Goal: Task Accomplishment & Management: Complete application form

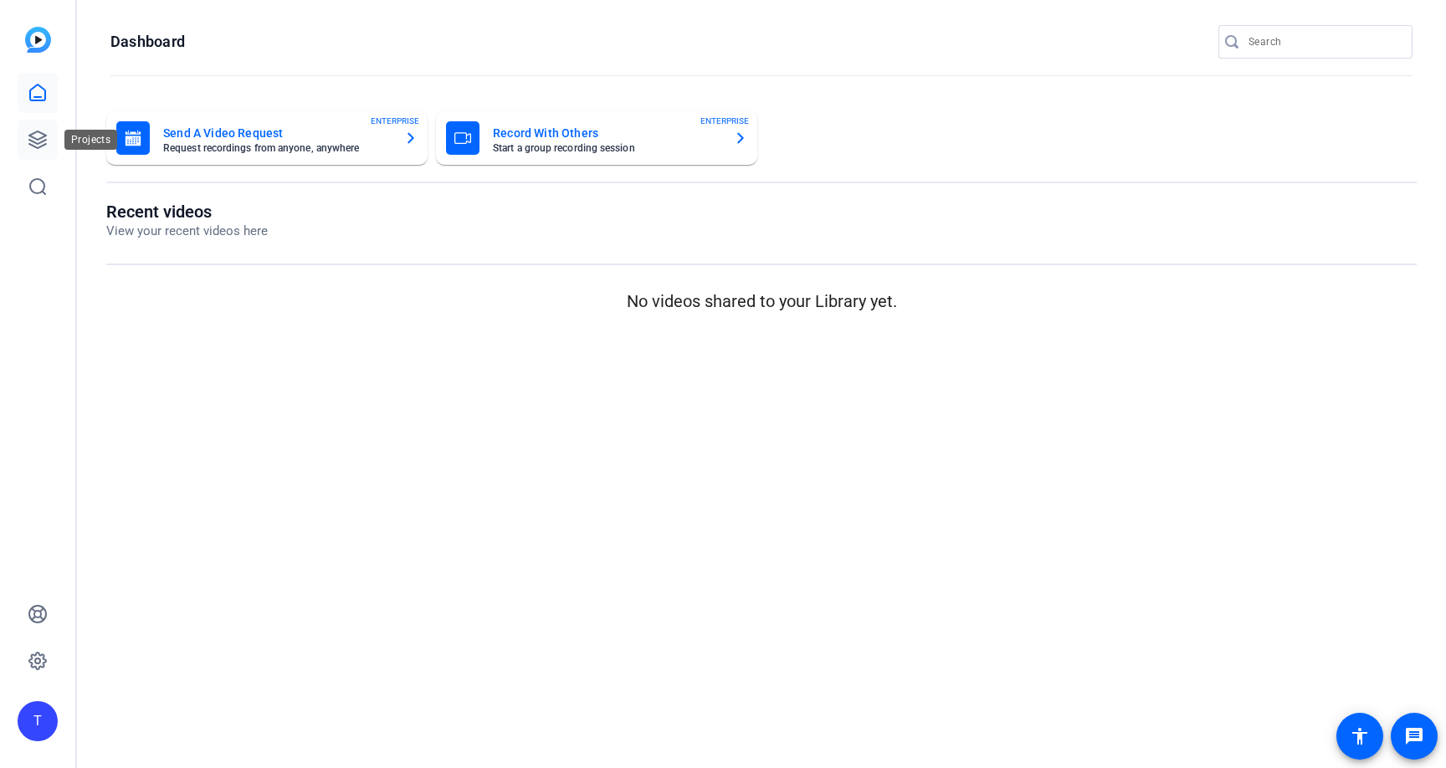
click at [24, 130] on link at bounding box center [38, 140] width 40 height 40
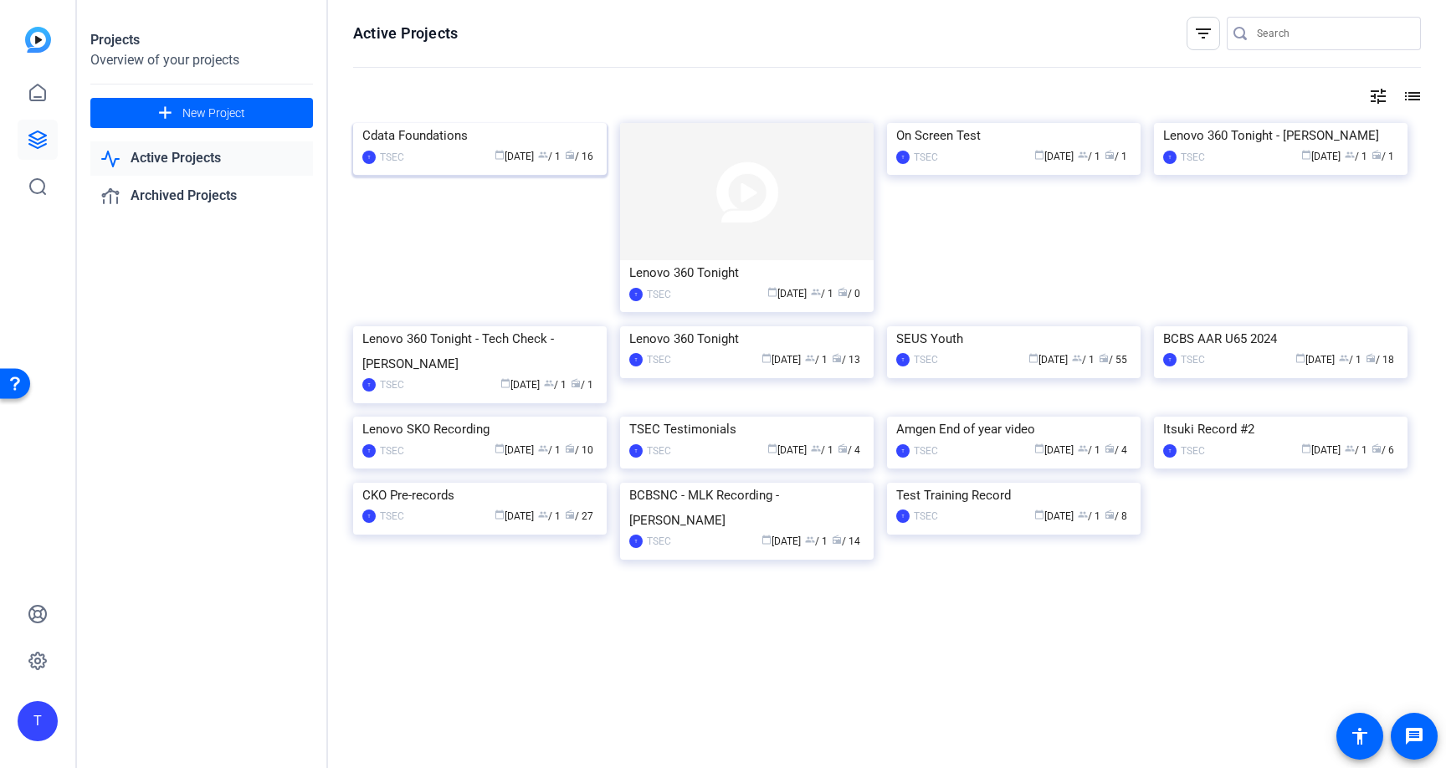
click at [446, 148] on div "Cdata Foundations" at bounding box center [479, 135] width 235 height 25
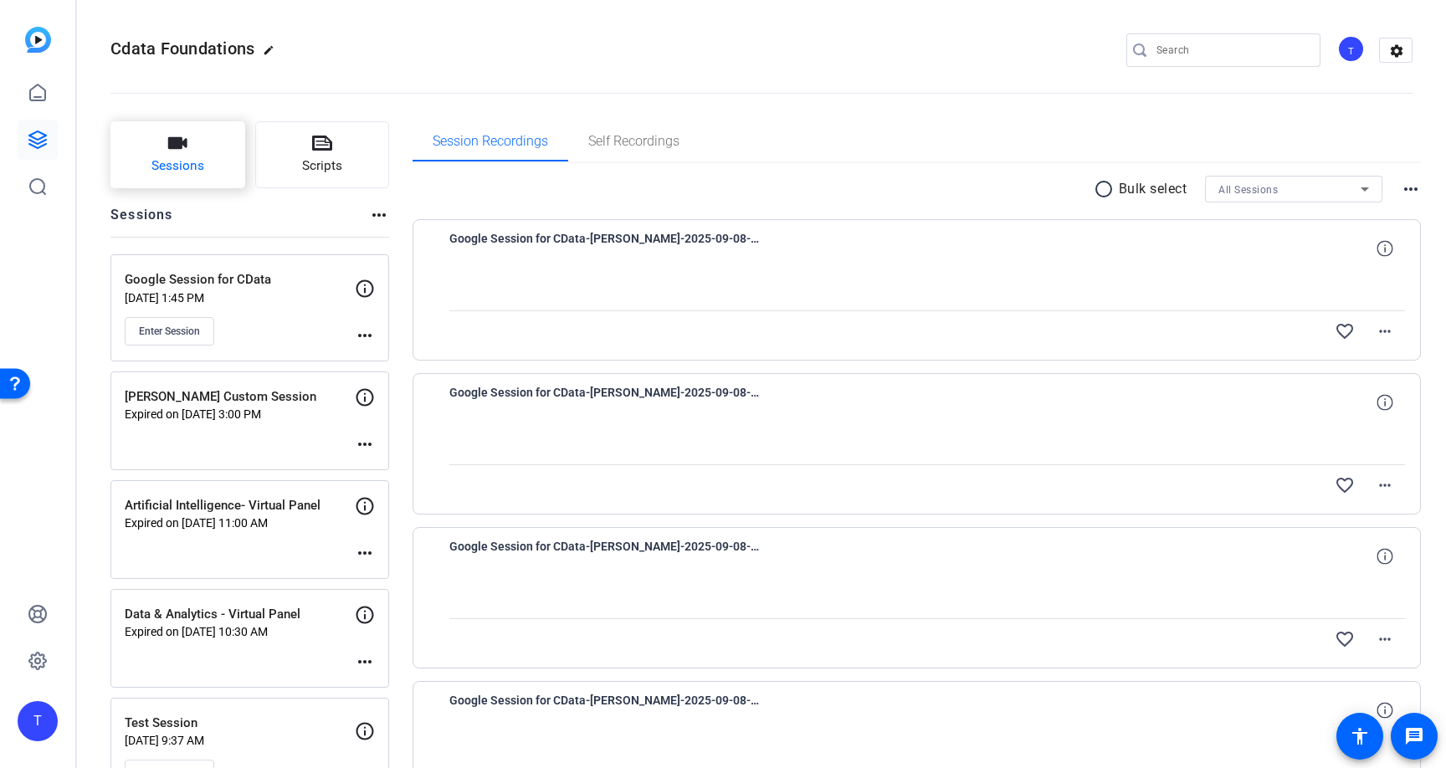
click at [190, 153] on button "Sessions" at bounding box center [177, 154] width 135 height 67
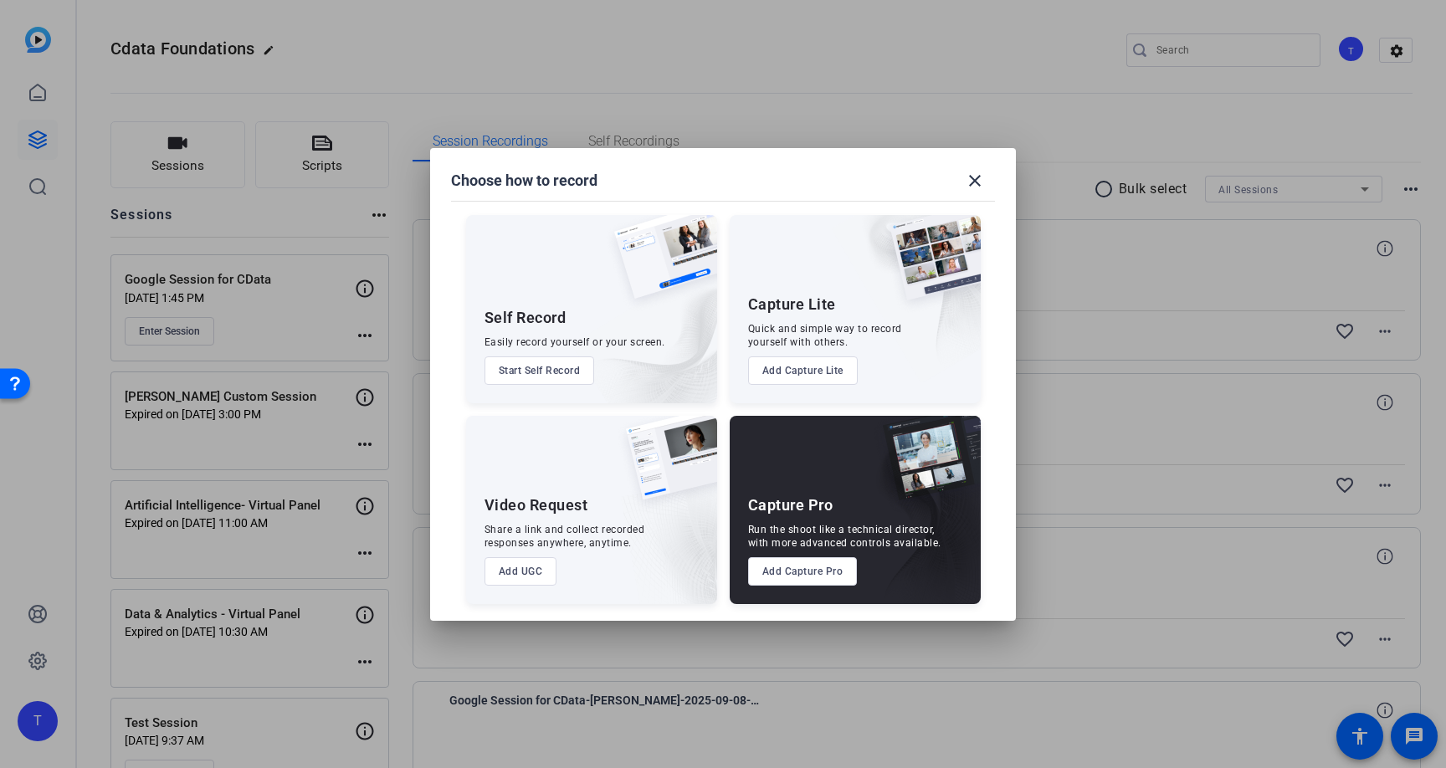
click at [804, 565] on button "Add Capture Pro" at bounding box center [803, 571] width 110 height 28
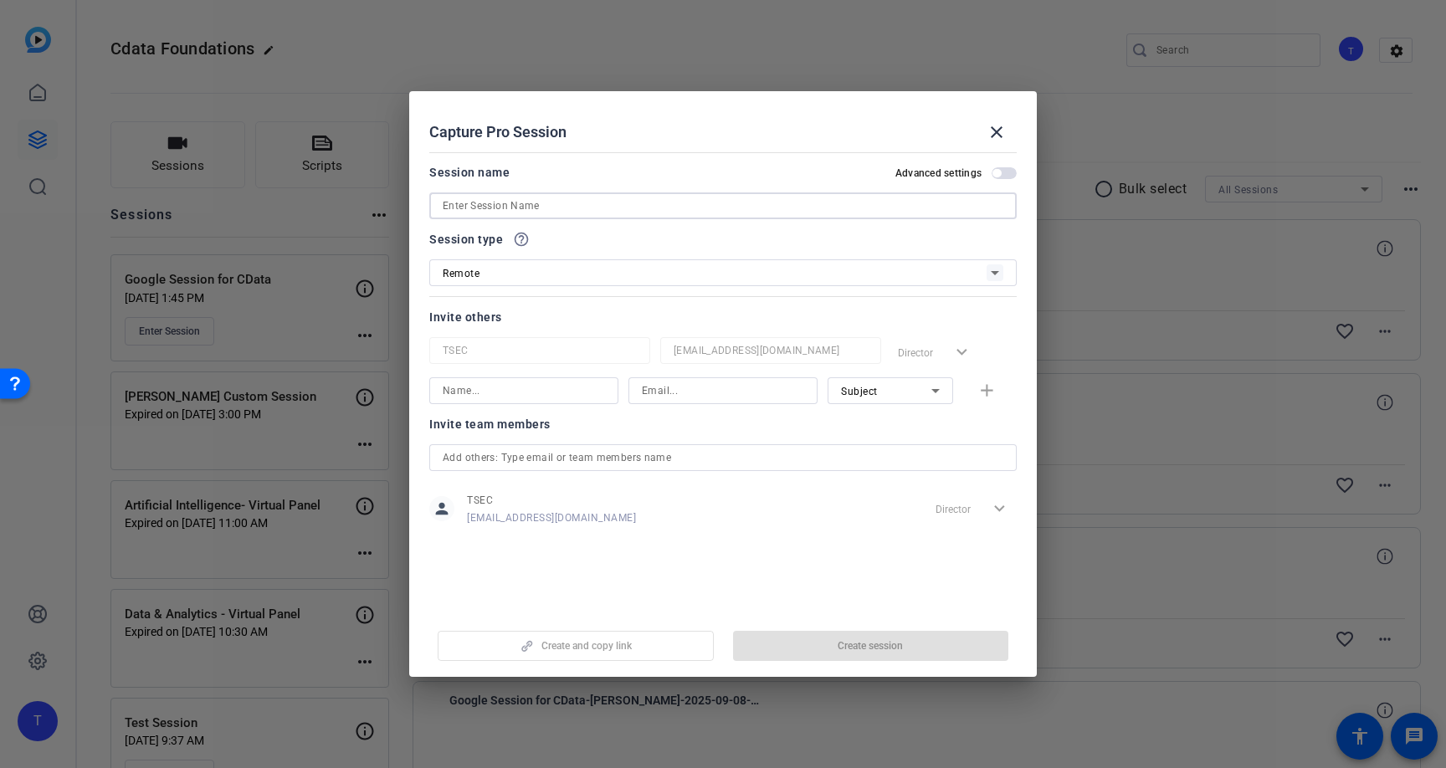
click at [532, 196] on input at bounding box center [723, 206] width 561 height 20
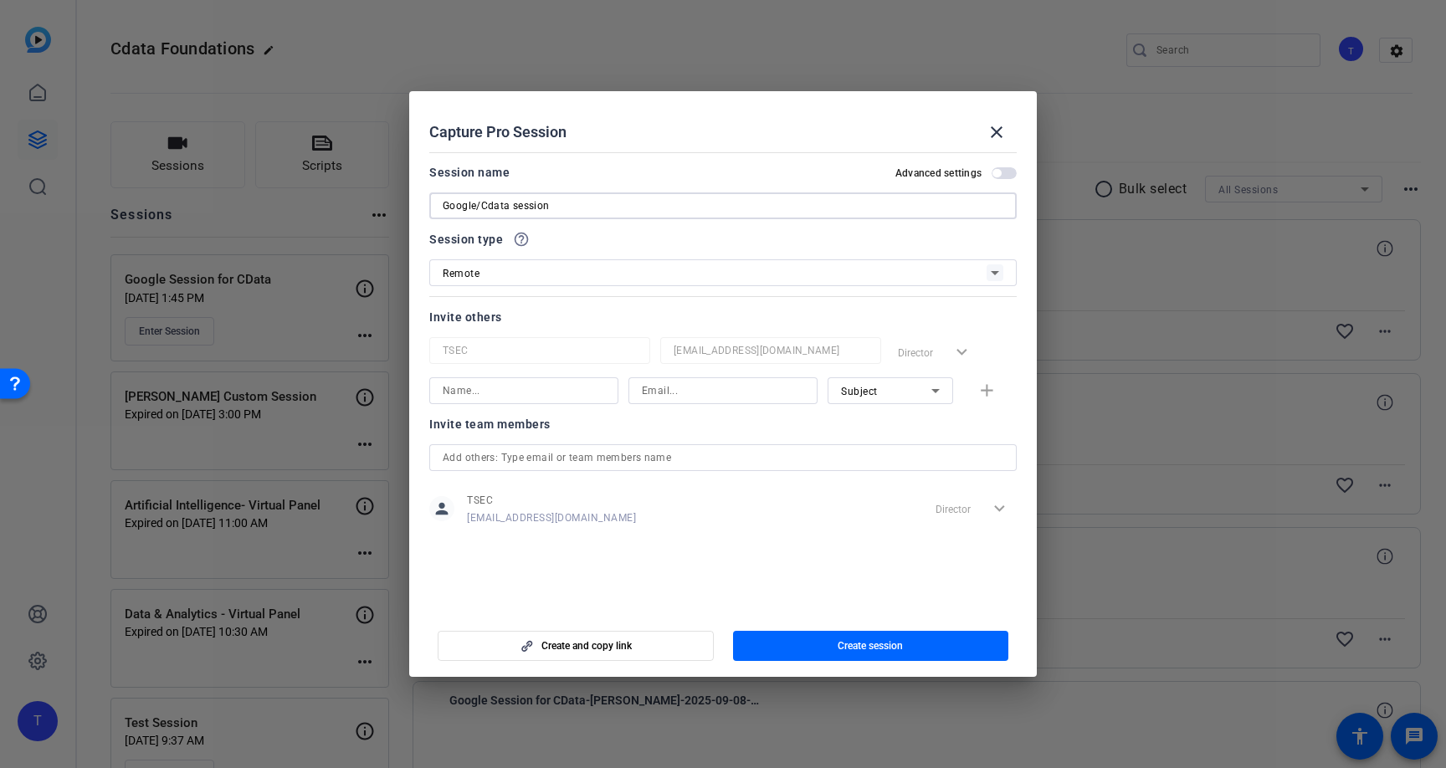
type input "Google/Cdata session"
click at [483, 390] on input at bounding box center [524, 391] width 162 height 20
type input "[PERSON_NAME]"
click at [692, 388] on input at bounding box center [723, 391] width 162 height 20
paste input "[PERSON_NAME][EMAIL_ADDRESS][DOMAIN_NAME]"
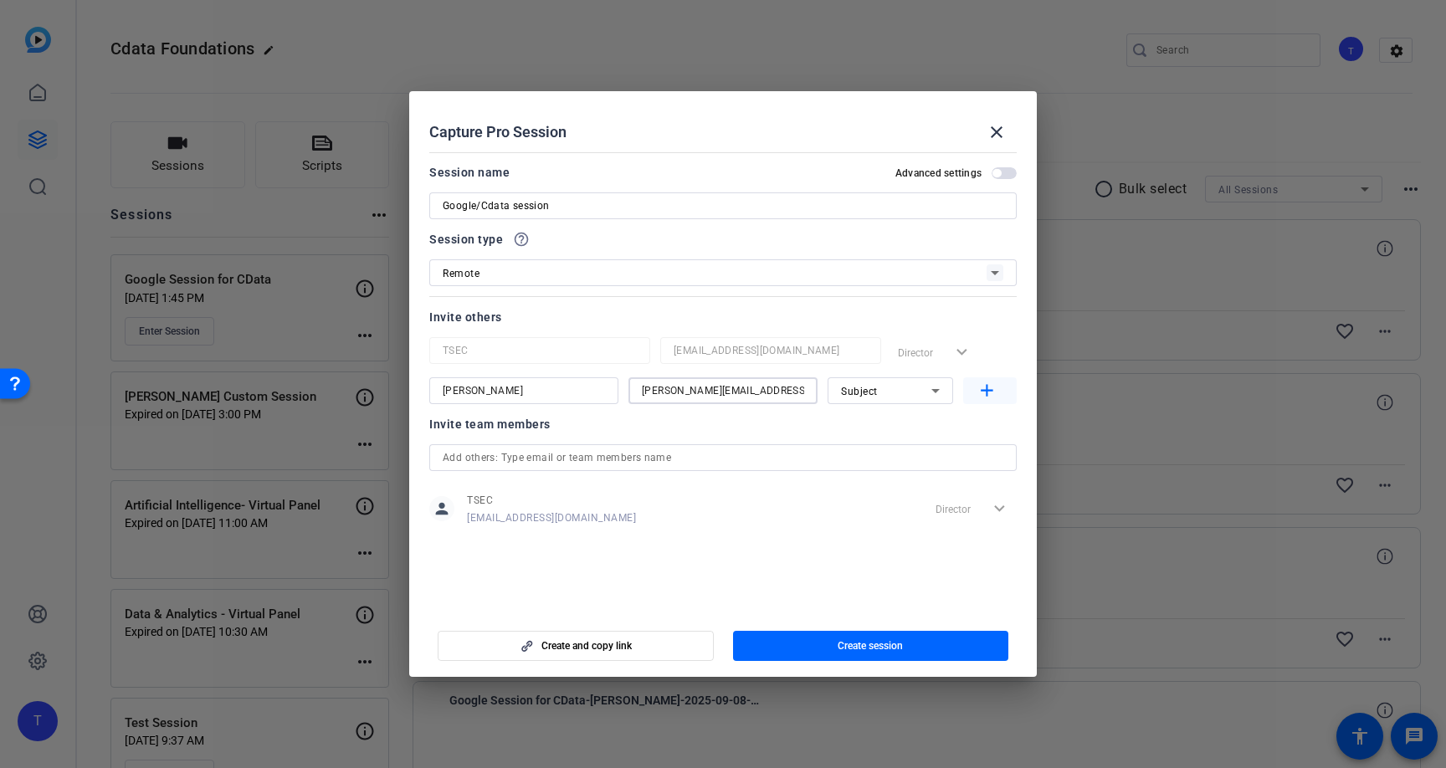
type input "[PERSON_NAME][EMAIL_ADDRESS][DOMAIN_NAME]"
click at [994, 381] on mat-icon "add" at bounding box center [987, 391] width 21 height 21
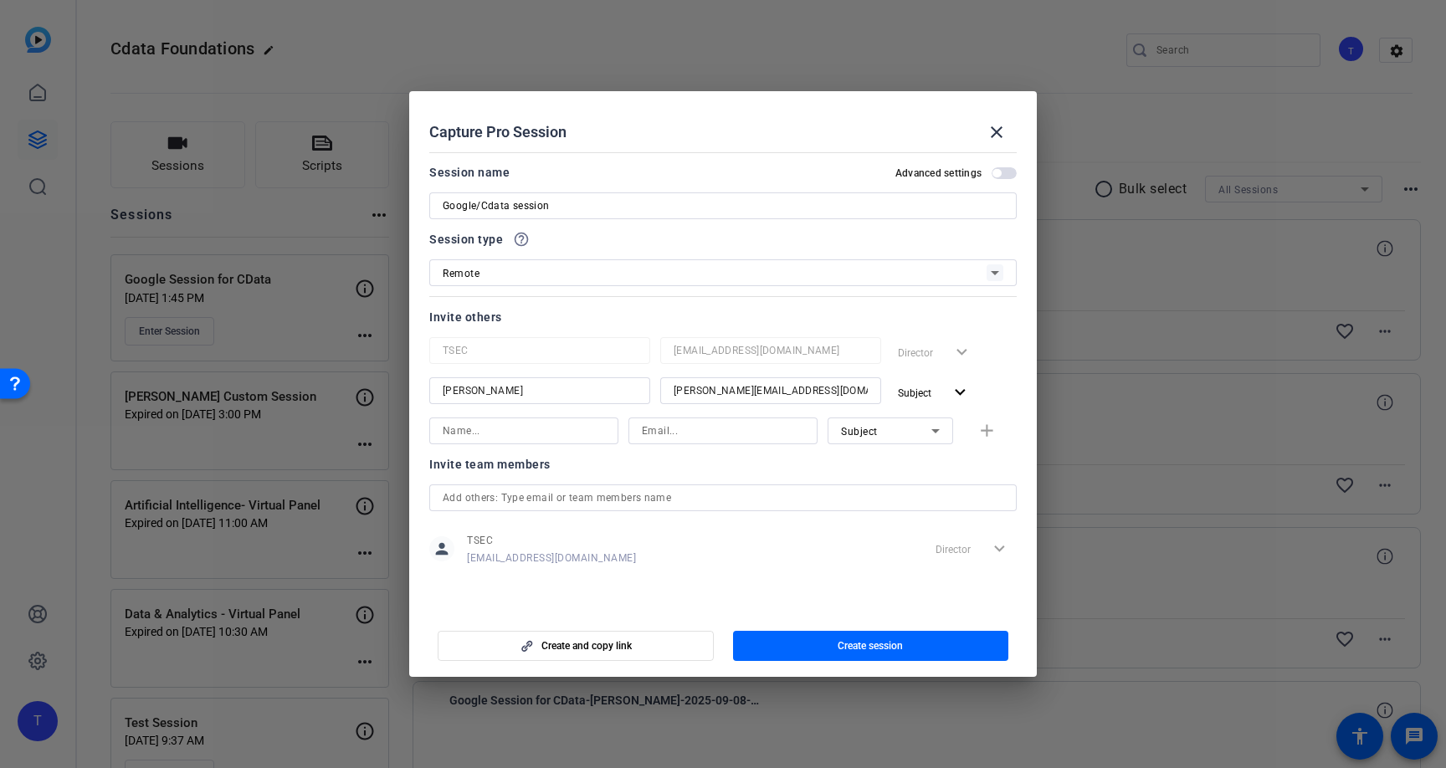
click at [463, 439] on input at bounding box center [524, 431] width 162 height 20
type input "[PERSON_NAME]"
click at [693, 429] on input at bounding box center [723, 431] width 162 height 20
paste input "[EMAIL_ADDRESS][DOMAIN_NAME]"
type input "[EMAIL_ADDRESS][DOMAIN_NAME]"
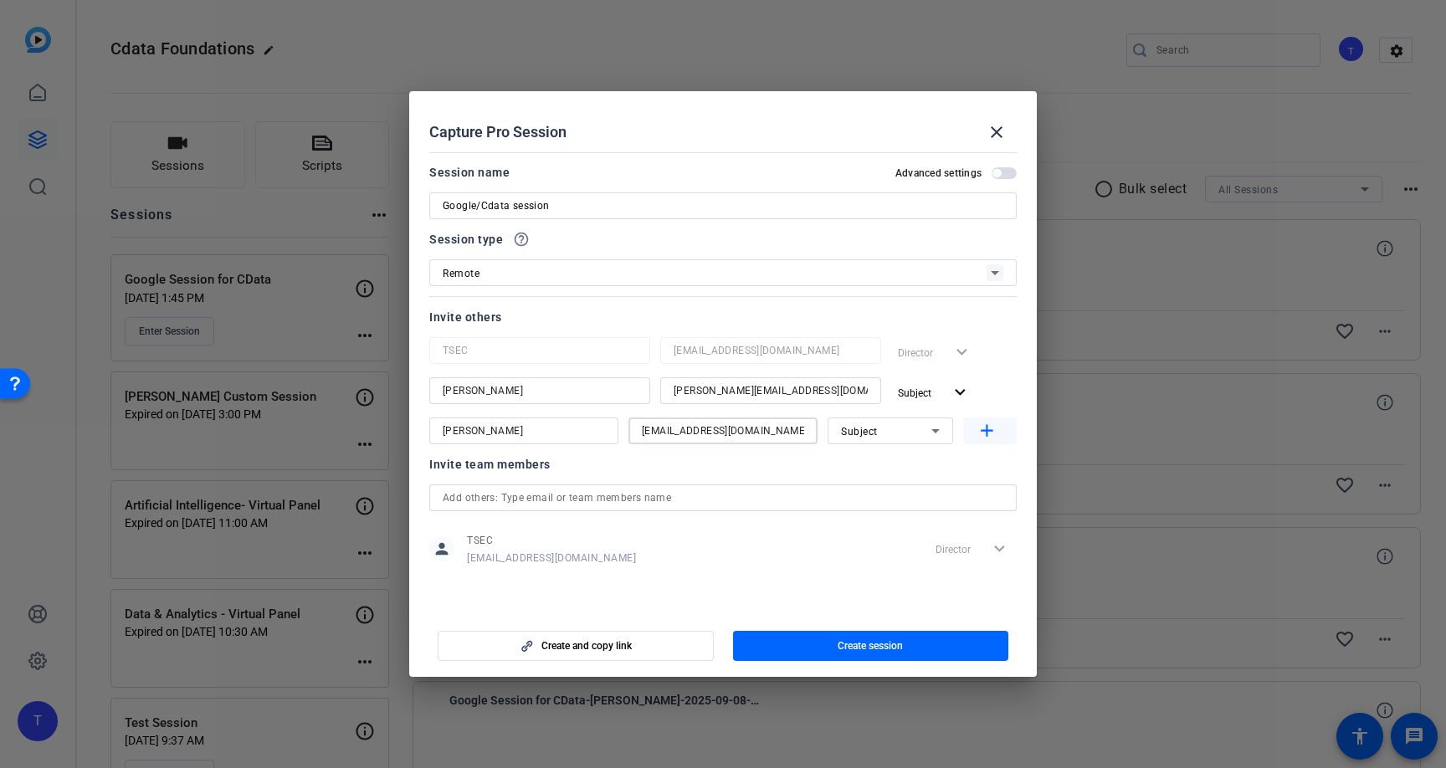
click at [989, 427] on mat-icon "add" at bounding box center [987, 431] width 21 height 21
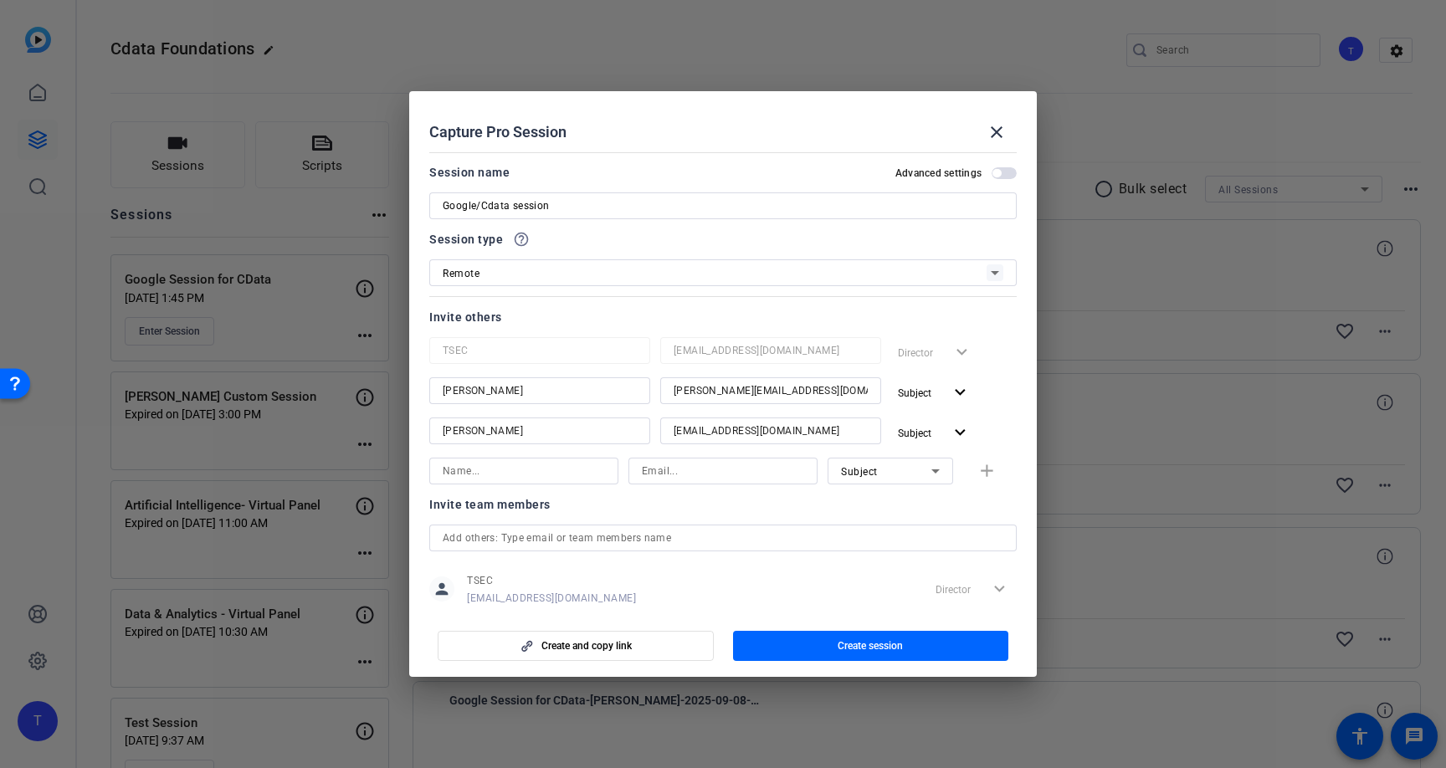
click at [922, 466] on div "Subject" at bounding box center [886, 471] width 90 height 21
click at [876, 525] on span "Watcher" at bounding box center [861, 531] width 40 height 20
click at [537, 472] on input at bounding box center [524, 471] width 162 height 20
type input "[PERSON_NAME]"
click at [686, 470] on input at bounding box center [723, 471] width 162 height 20
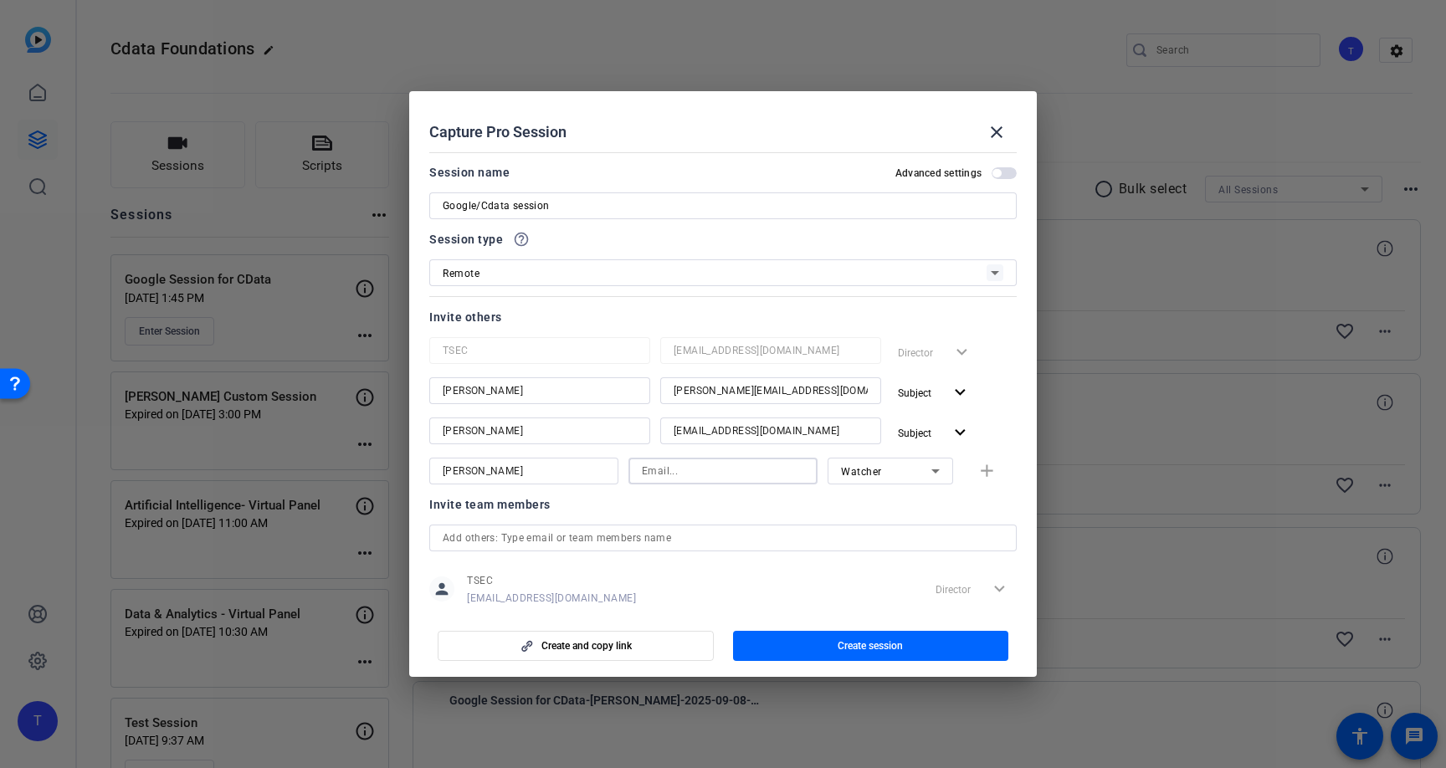
click at [686, 470] on input at bounding box center [723, 471] width 162 height 20
paste input "[PERSON_NAME][EMAIL_ADDRESS][DOMAIN_NAME]"
type input "[PERSON_NAME][EMAIL_ADDRESS][DOMAIN_NAME]"
click at [990, 481] on button "add" at bounding box center [990, 471] width 54 height 27
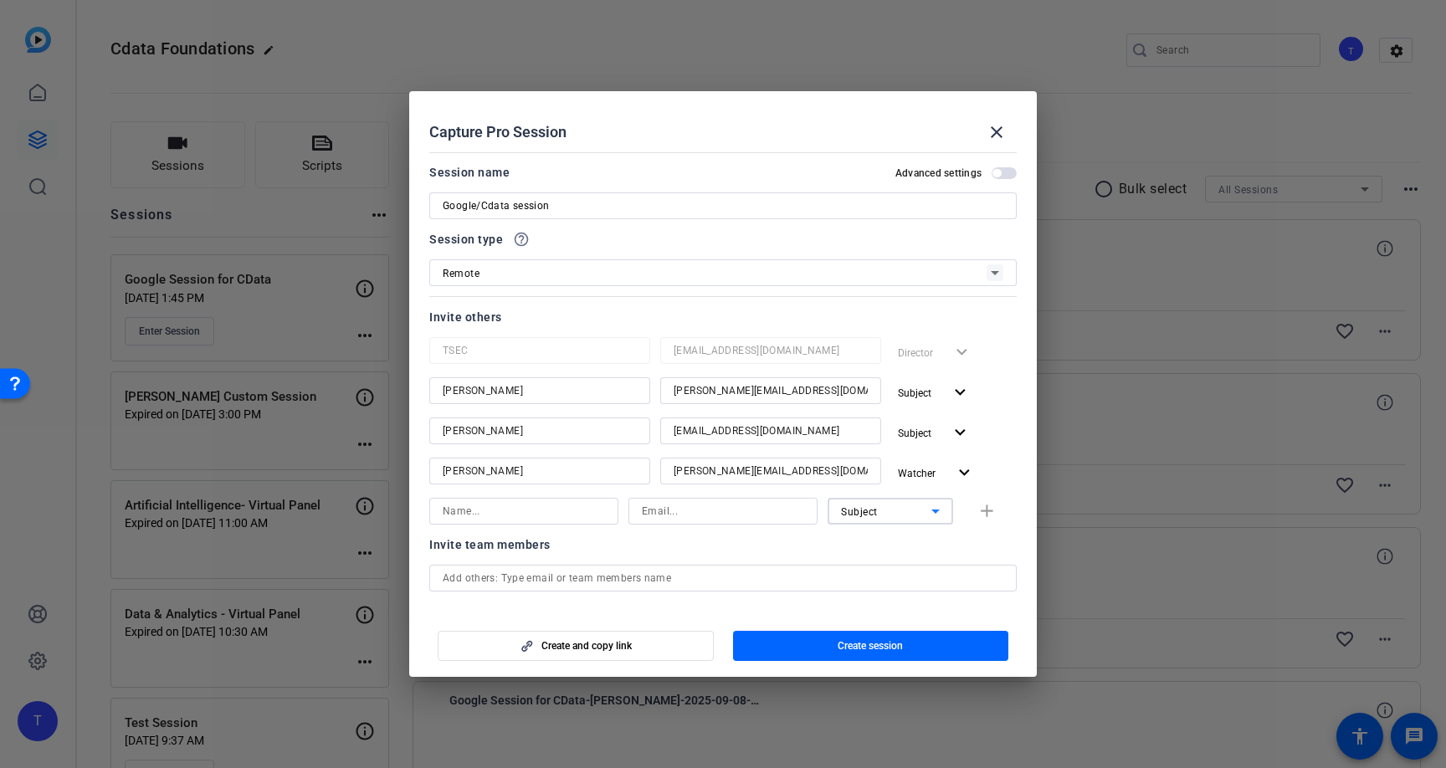
click at [934, 515] on icon at bounding box center [936, 511] width 20 height 20
click at [886, 565] on mat-option "Watcher" at bounding box center [891, 571] width 126 height 27
click at [666, 511] on input at bounding box center [723, 511] width 162 height 20
paste input "[EMAIL_ADDRESS][DOMAIN_NAME]"
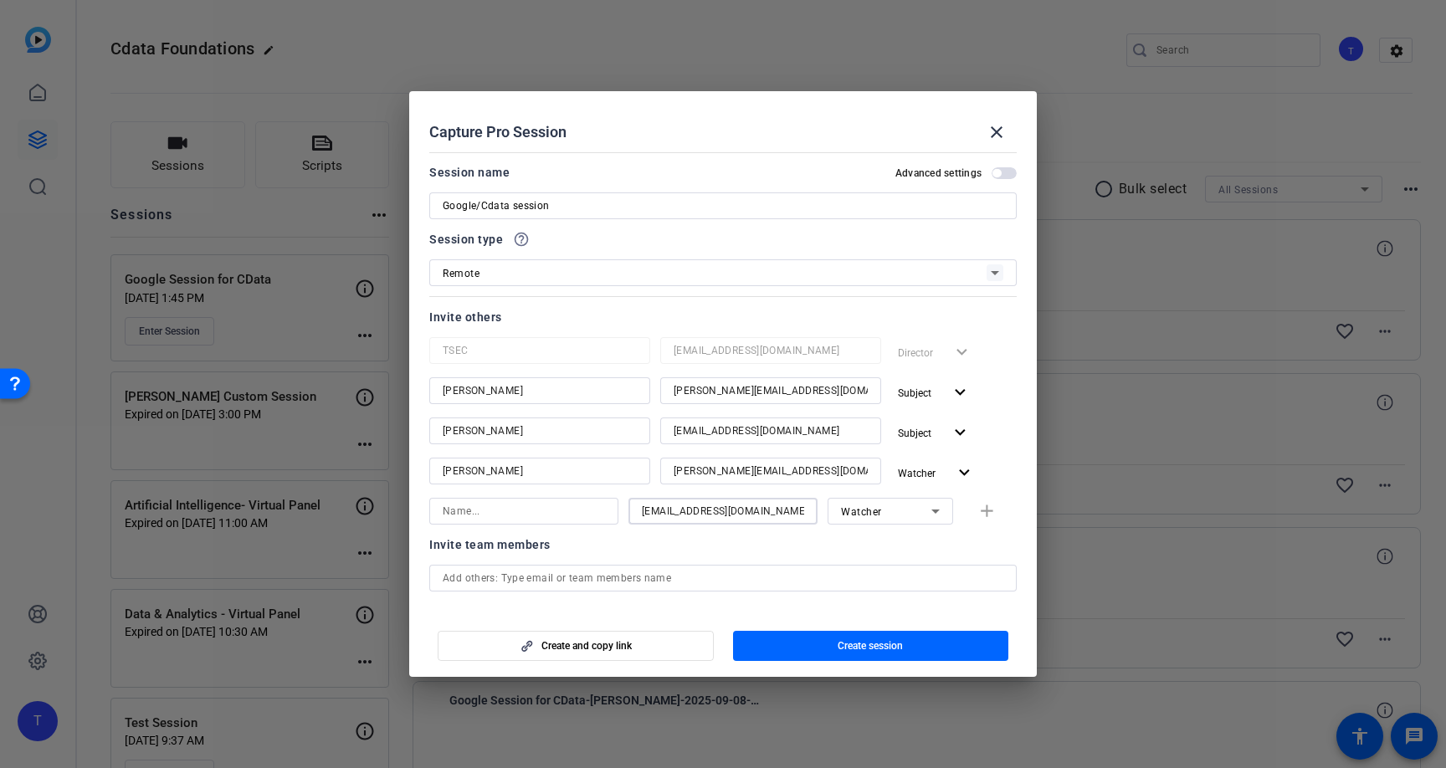
type input "[EMAIL_ADDRESS][DOMAIN_NAME]"
click at [533, 517] on input at bounding box center [524, 511] width 162 height 20
type input "[PERSON_NAME]"
click at [992, 517] on mat-icon "add" at bounding box center [987, 511] width 21 height 21
click at [577, 557] on input at bounding box center [524, 552] width 162 height 20
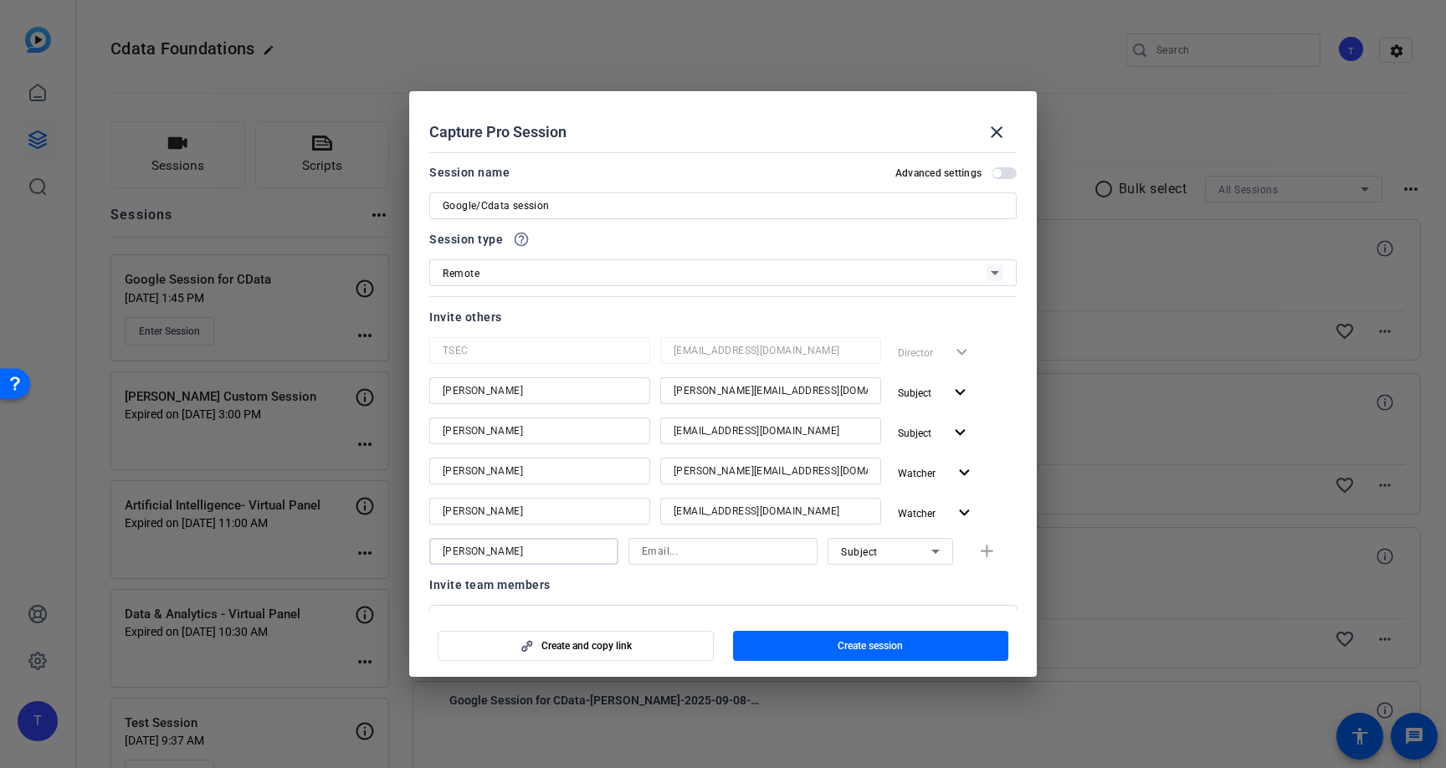
type input "[PERSON_NAME]"
click at [660, 553] on input at bounding box center [723, 552] width 162 height 20
paste input "mailto:[PERSON_NAME][EMAIL_ADDRESS][DOMAIN_NAME]"
drag, startPoint x: 673, startPoint y: 553, endPoint x: 568, endPoint y: 547, distance: 104.8
click at [568, 547] on div "[PERSON_NAME]:[PERSON_NAME][EMAIL_ADDRESS][DOMAIN_NAME] Subject add" at bounding box center [723, 551] width 588 height 27
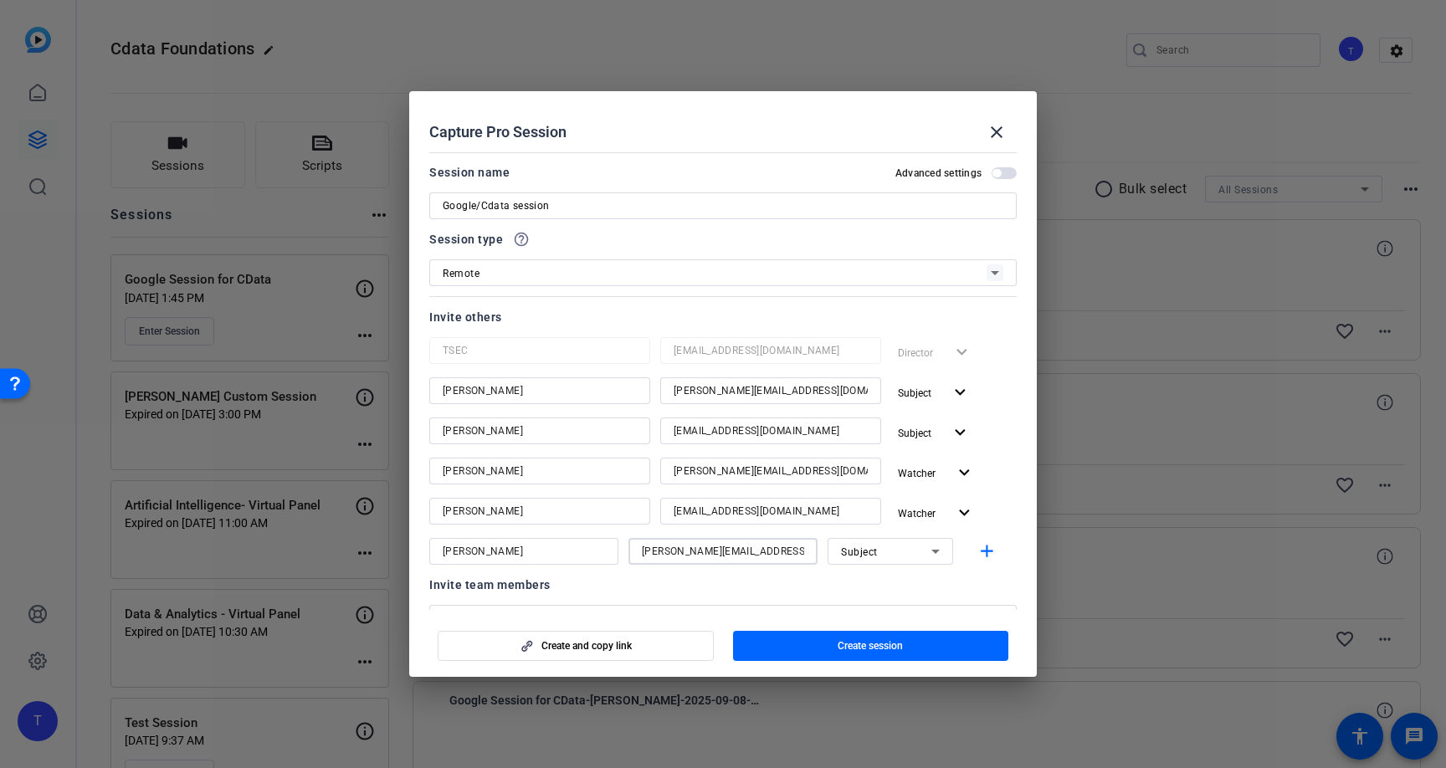
type input "[PERSON_NAME][EMAIL_ADDRESS][DOMAIN_NAME]"
click at [936, 551] on icon at bounding box center [936, 552] width 8 height 4
click at [891, 608] on mat-option "Watcher" at bounding box center [891, 611] width 126 height 27
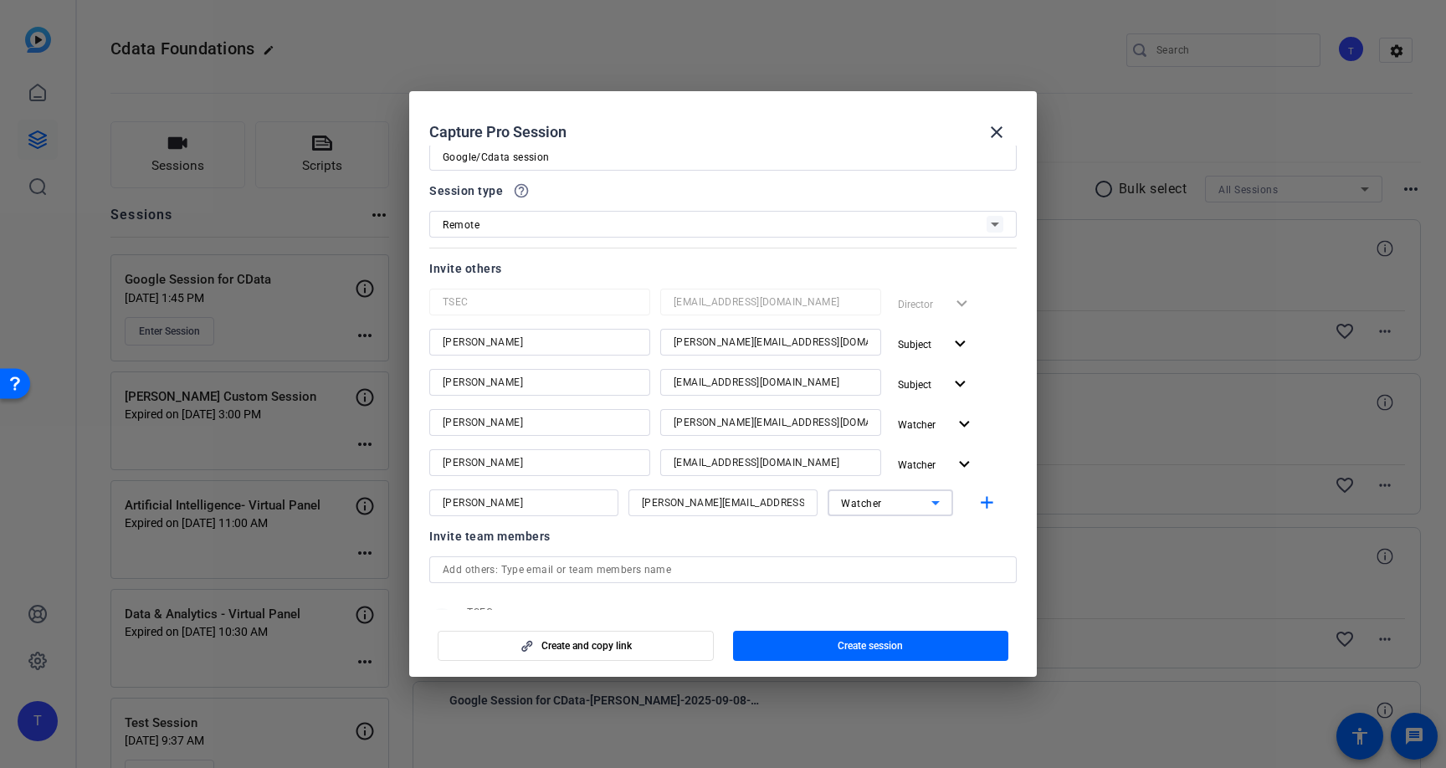
scroll to position [70, 0]
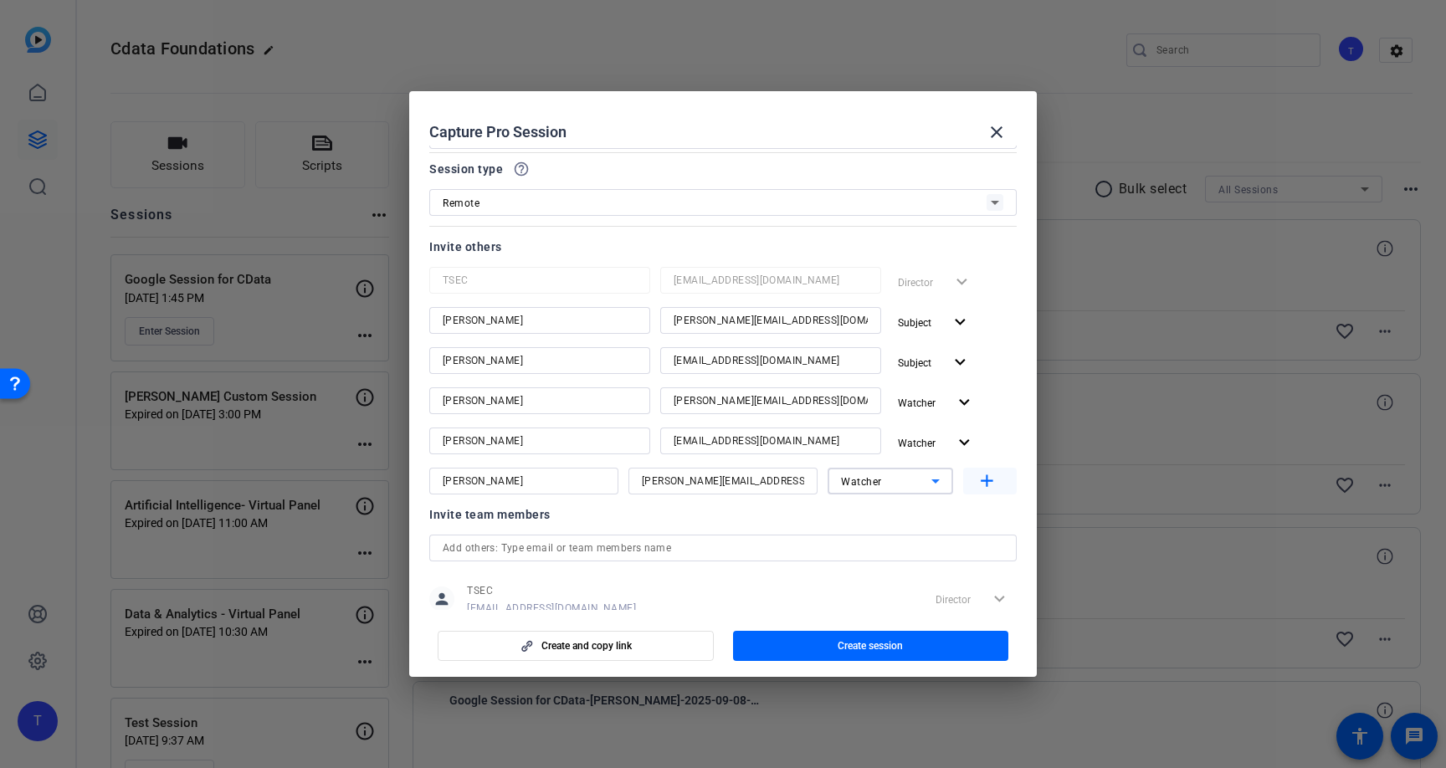
click at [985, 487] on mat-icon "add" at bounding box center [987, 481] width 21 height 21
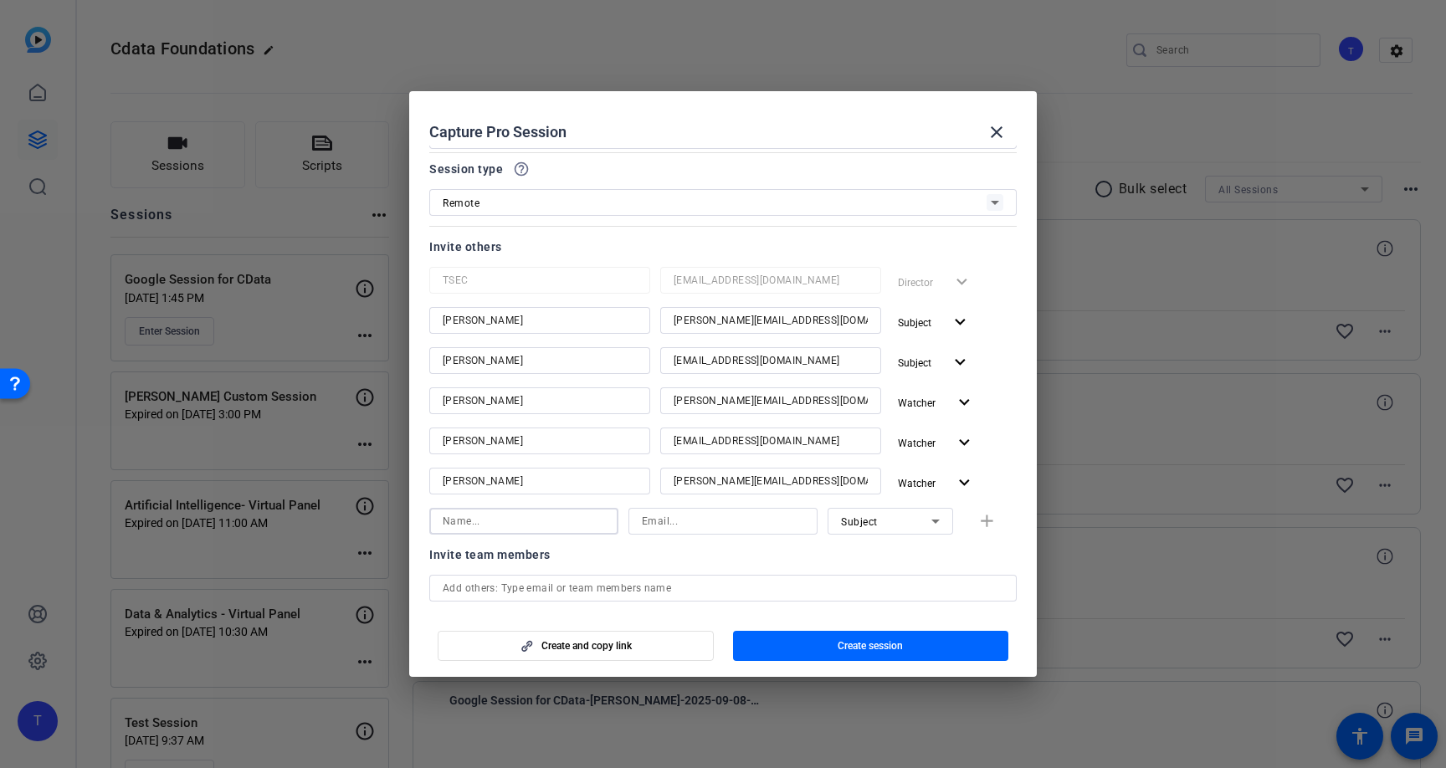
click at [509, 530] on input at bounding box center [524, 521] width 162 height 20
type input "[PERSON_NAME]"
click at [675, 522] on input at bounding box center [723, 521] width 162 height 20
paste input "[PERSON_NAME][EMAIL_ADDRESS][DOMAIN_NAME]"
type input "[PERSON_NAME][EMAIL_ADDRESS][DOMAIN_NAME]"
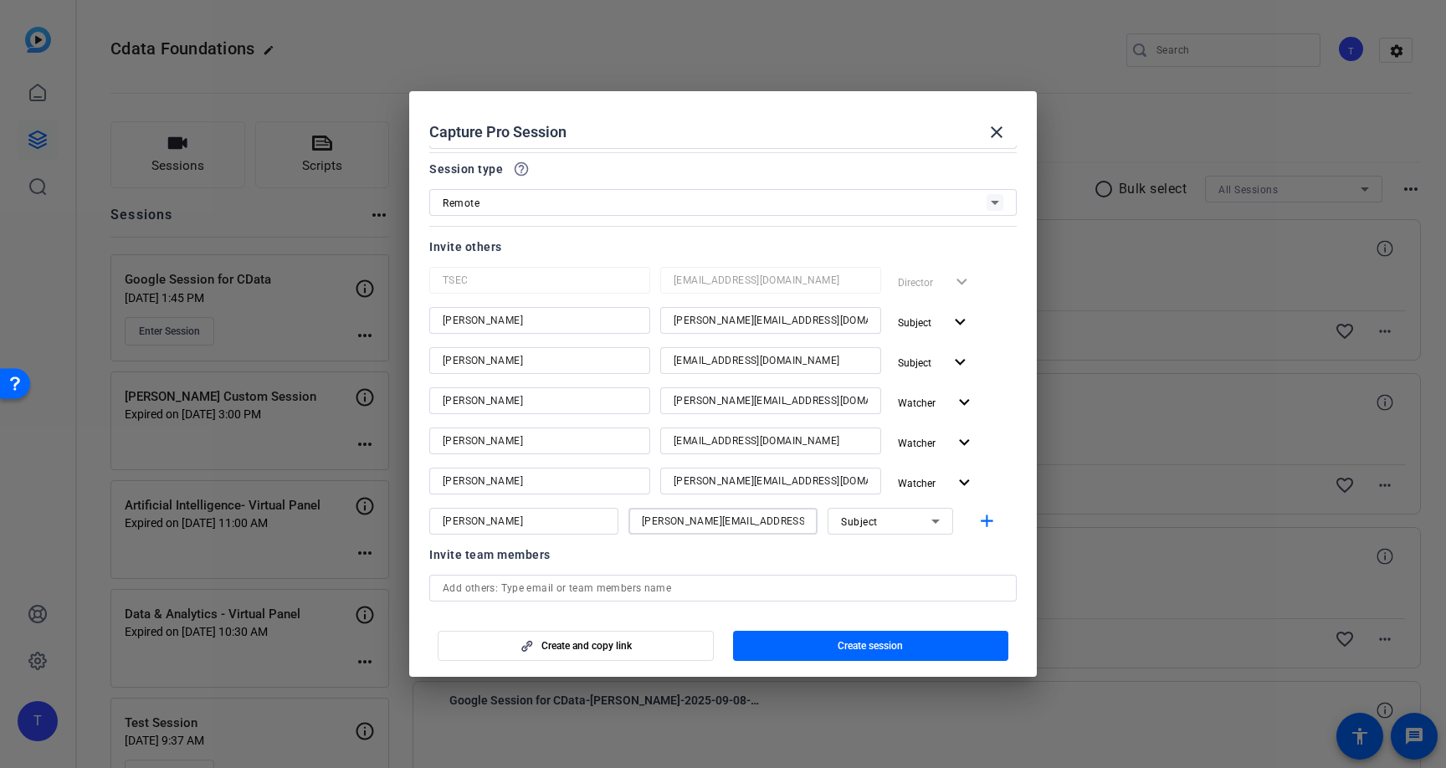
click at [677, 557] on div "Invite team members" at bounding box center [723, 555] width 588 height 20
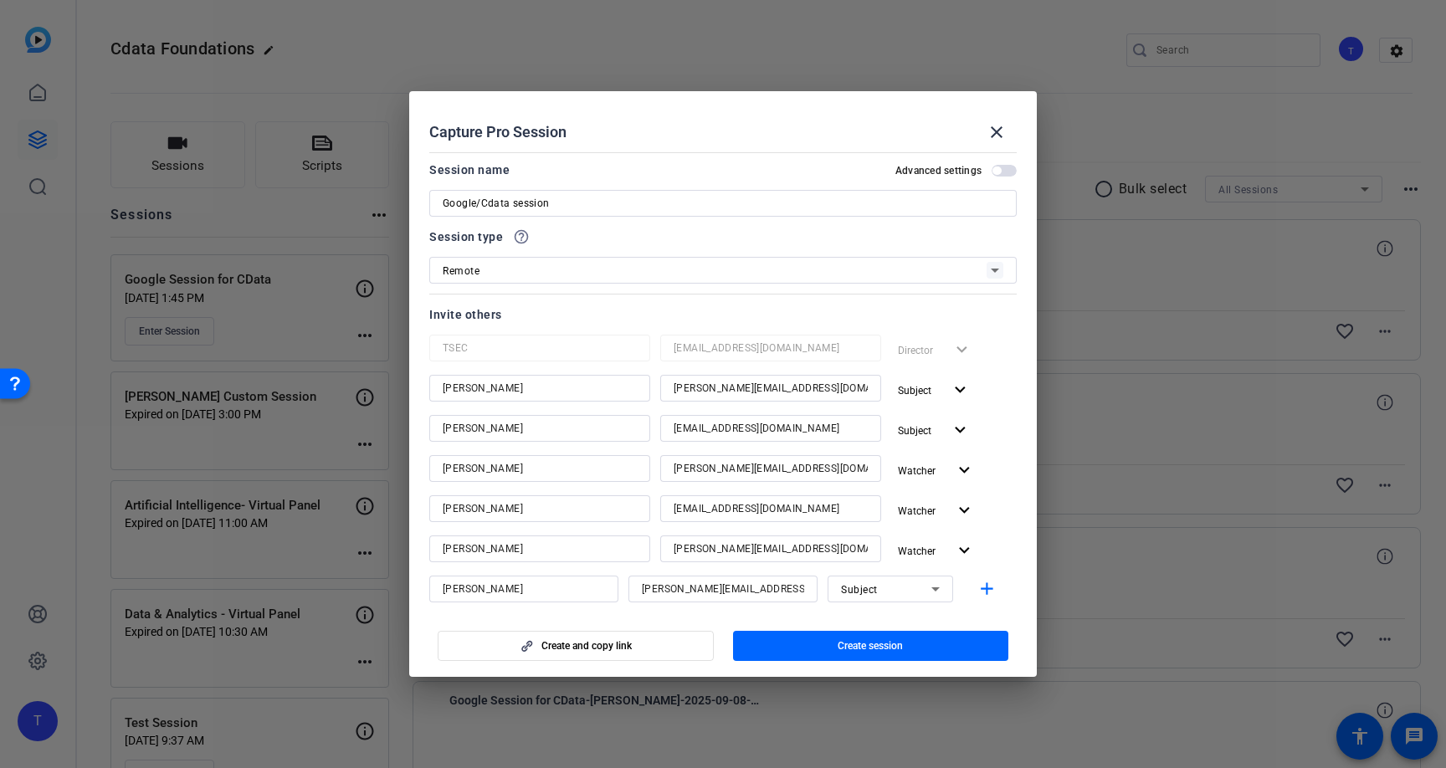
scroll to position [0, 0]
click at [997, 178] on span "button" at bounding box center [1004, 173] width 25 height 12
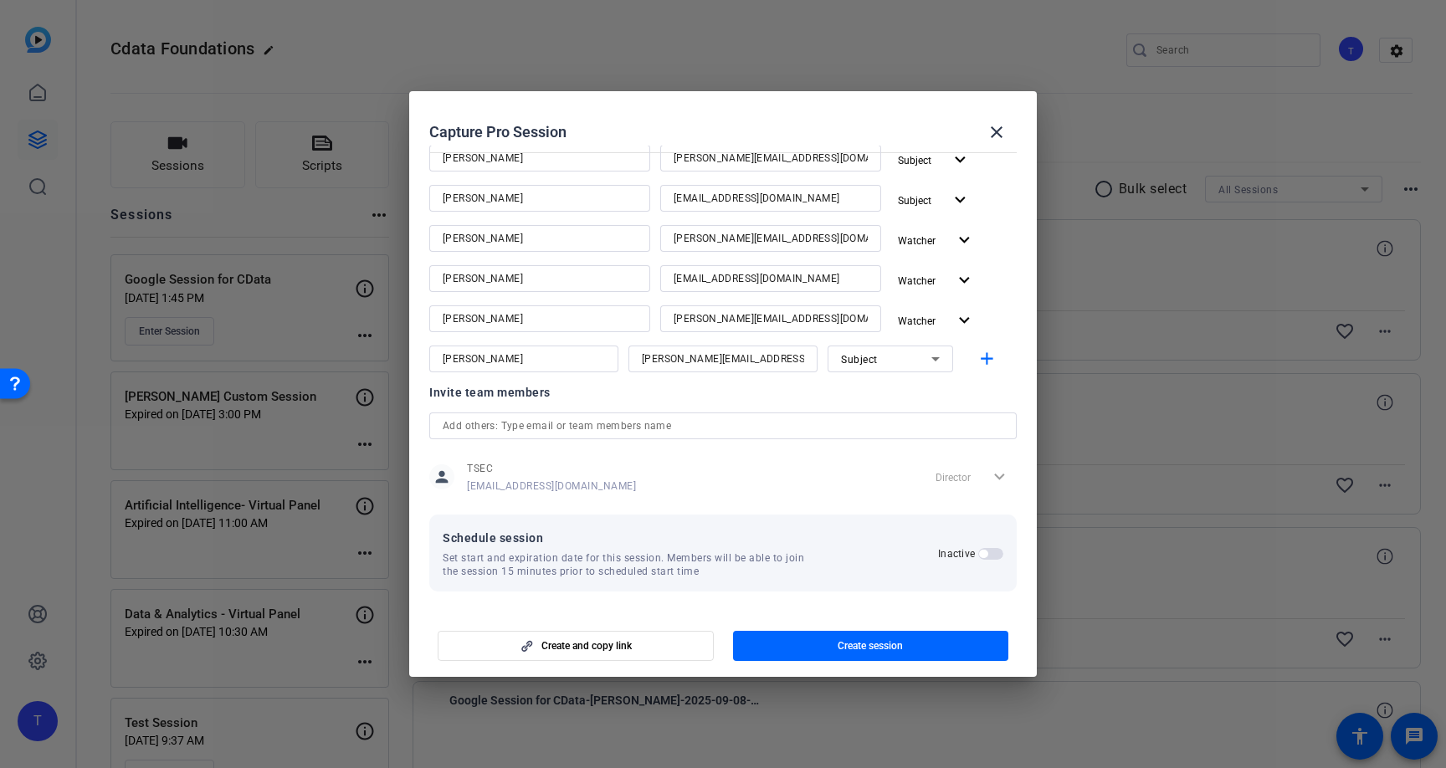
click at [993, 553] on span "button" at bounding box center [990, 554] width 25 height 12
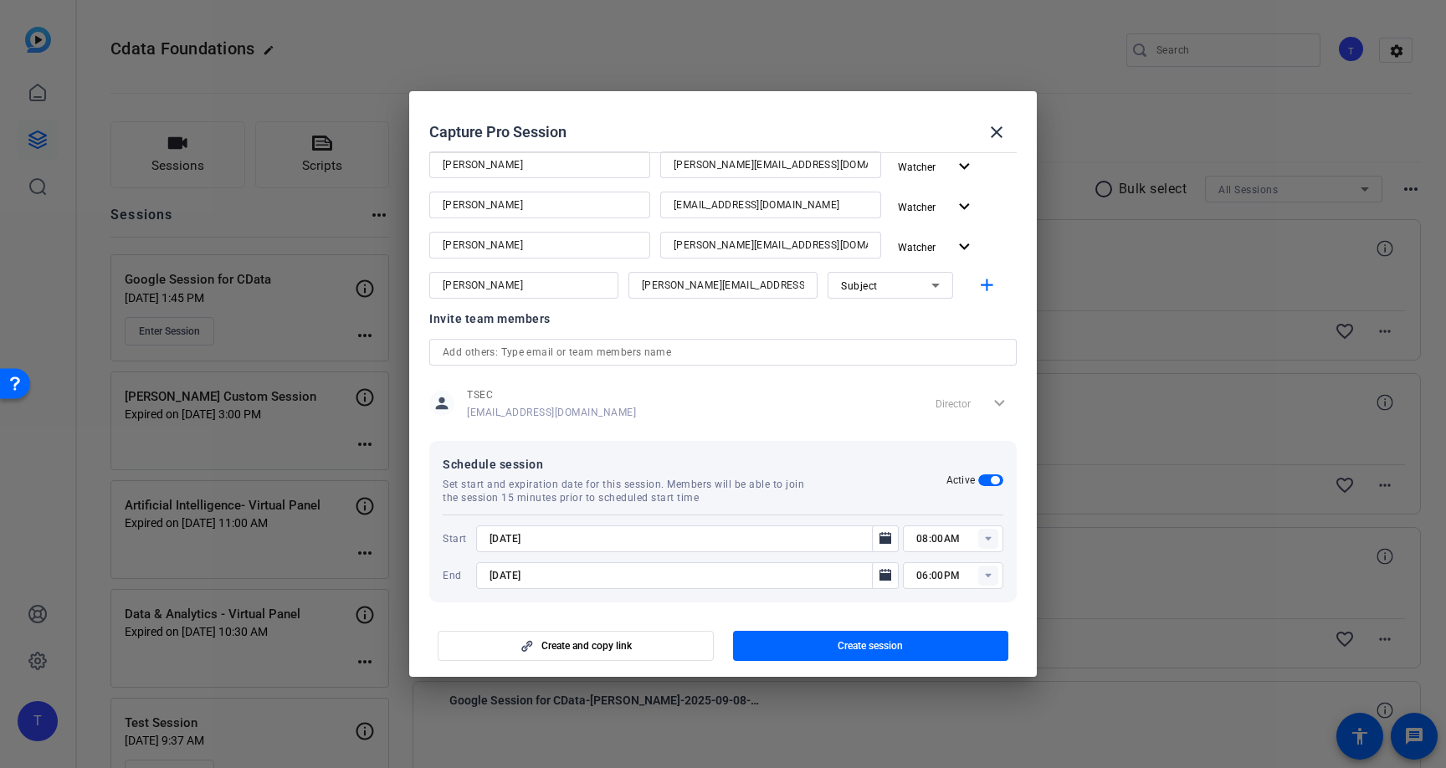
scroll to position [317, 0]
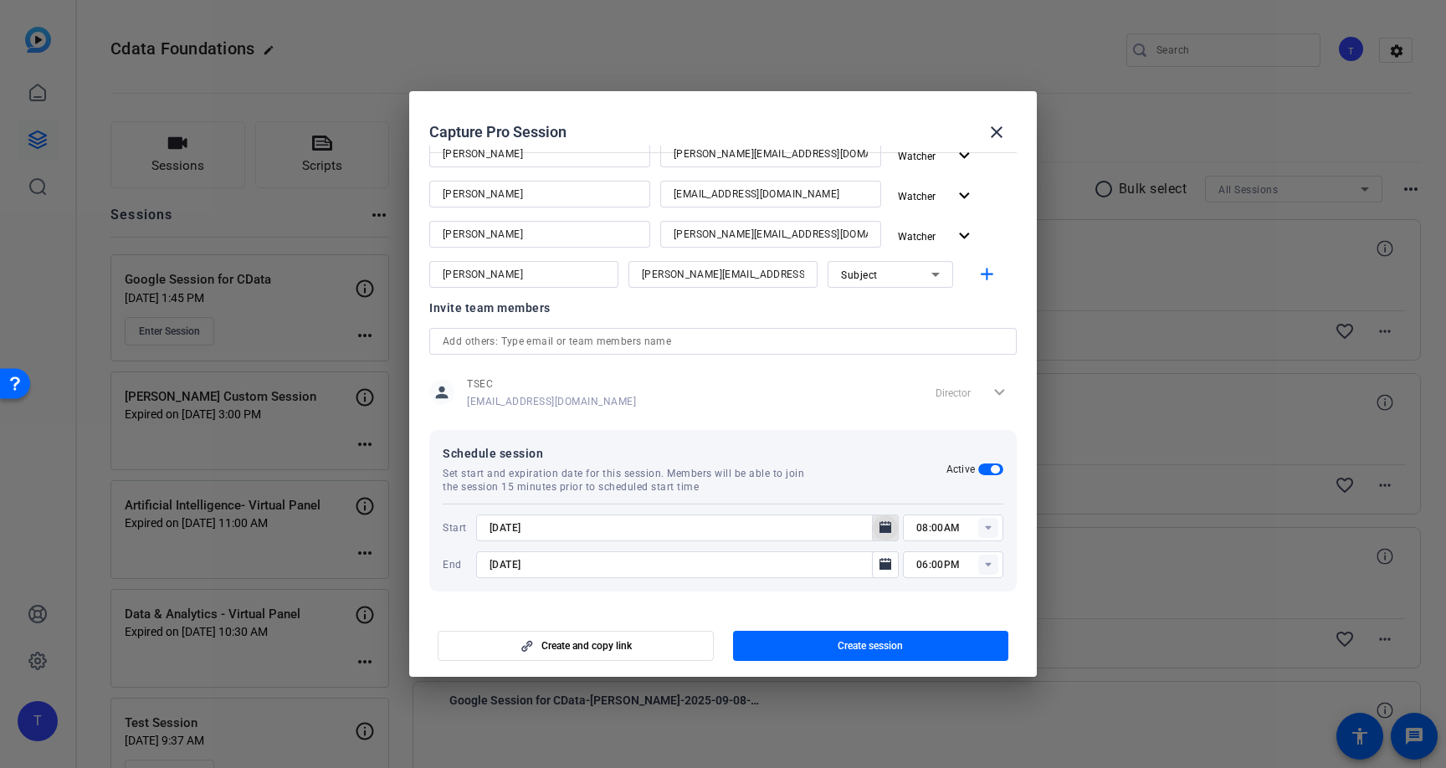
click at [879, 531] on icon "Open calendar" at bounding box center [885, 528] width 13 height 20
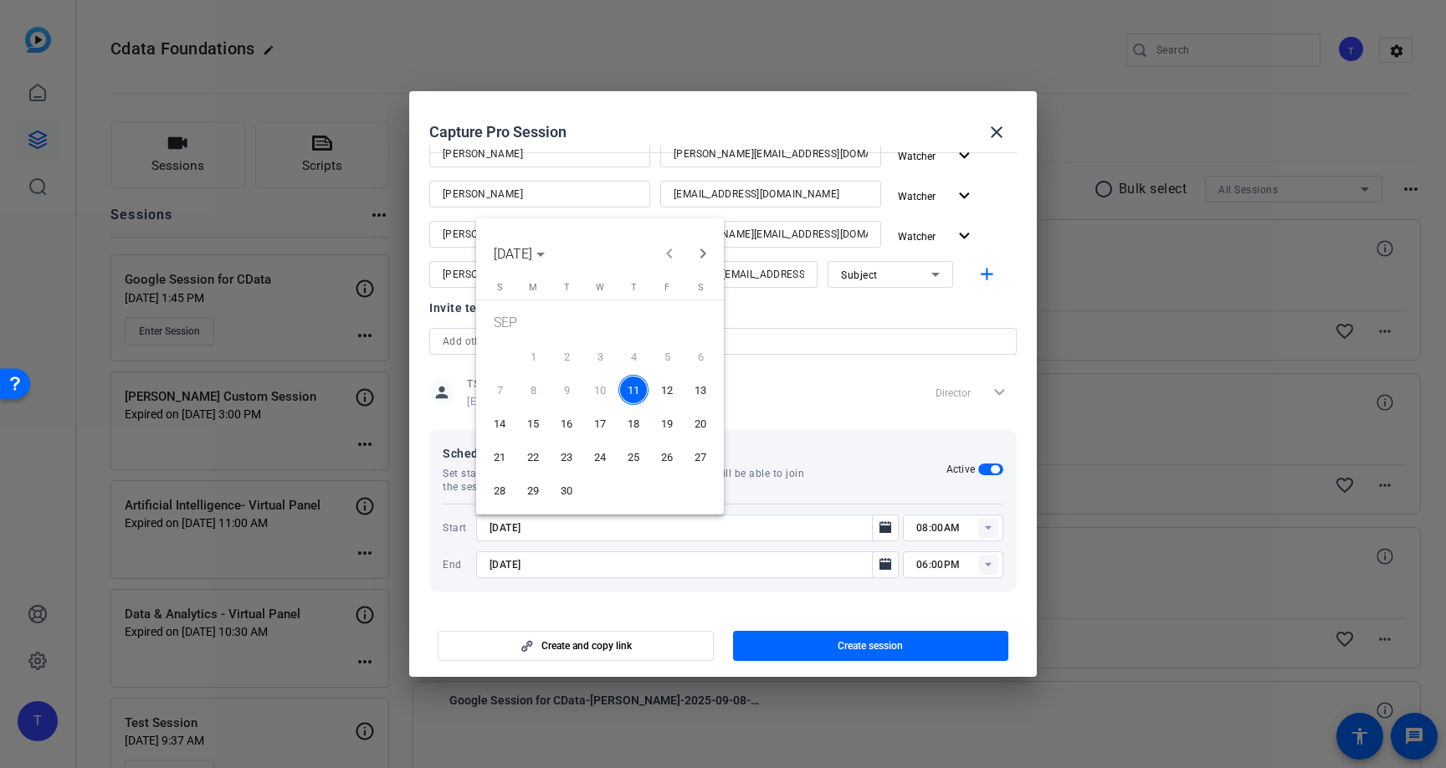
click at [663, 383] on span "12" at bounding box center [667, 390] width 30 height 30
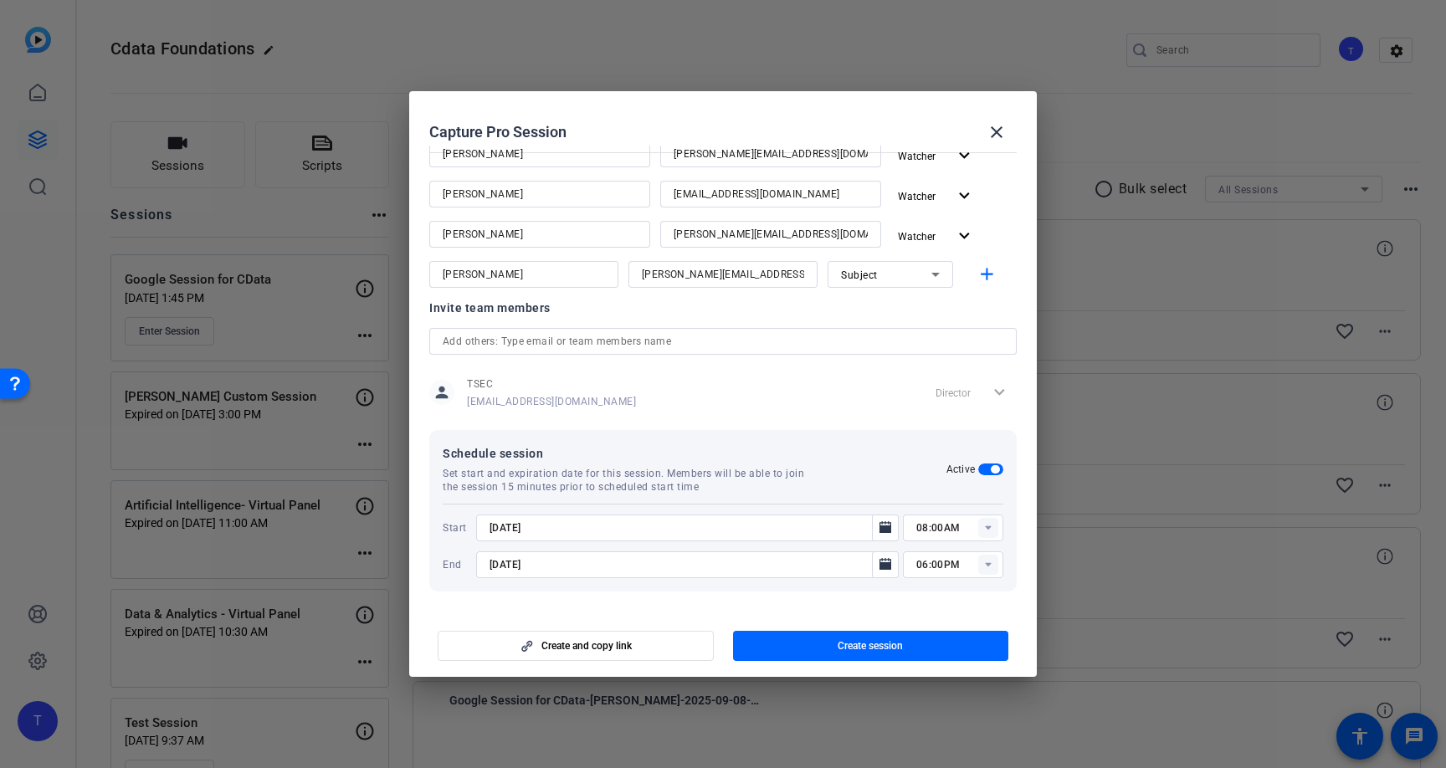
type input "[DATE]"
click at [993, 531] on rect at bounding box center [988, 528] width 20 height 20
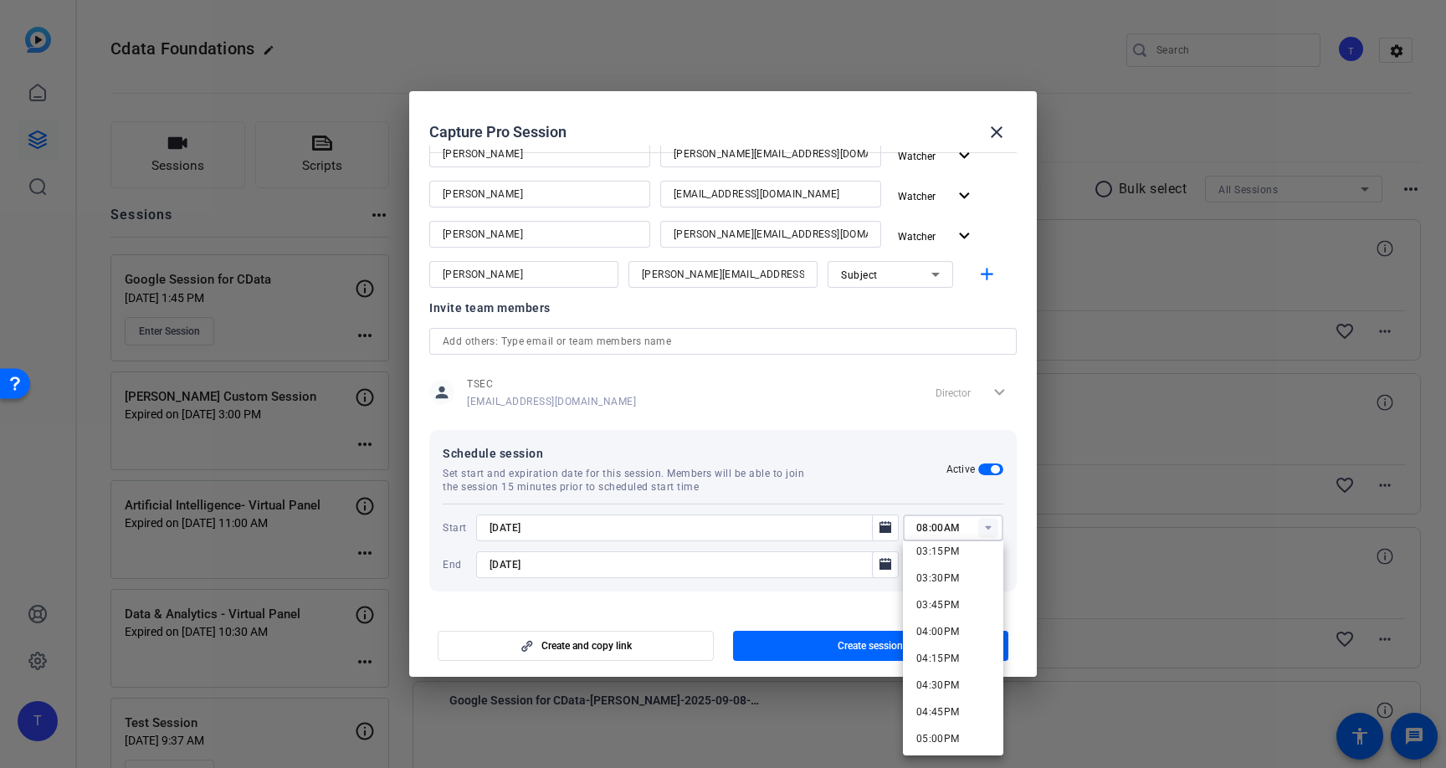
scroll to position [1641, 0]
click at [959, 588] on mat-option "03:30PM" at bounding box center [953, 581] width 100 height 27
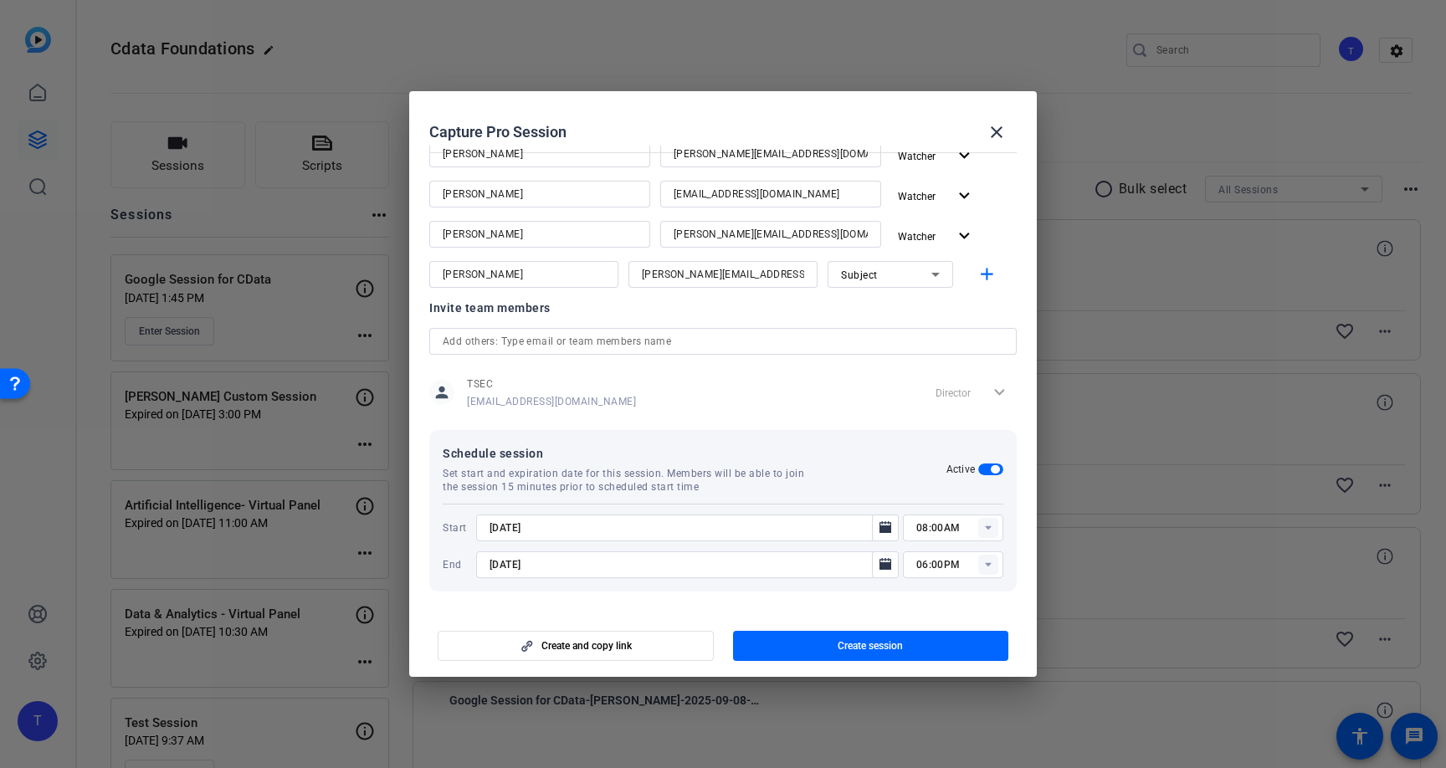
type input "03:30PM"
click at [988, 565] on icon at bounding box center [988, 565] width 6 height 4
click at [971, 368] on mat-option "04:00PM" at bounding box center [953, 364] width 100 height 27
click at [989, 570] on rect at bounding box center [988, 565] width 20 height 20
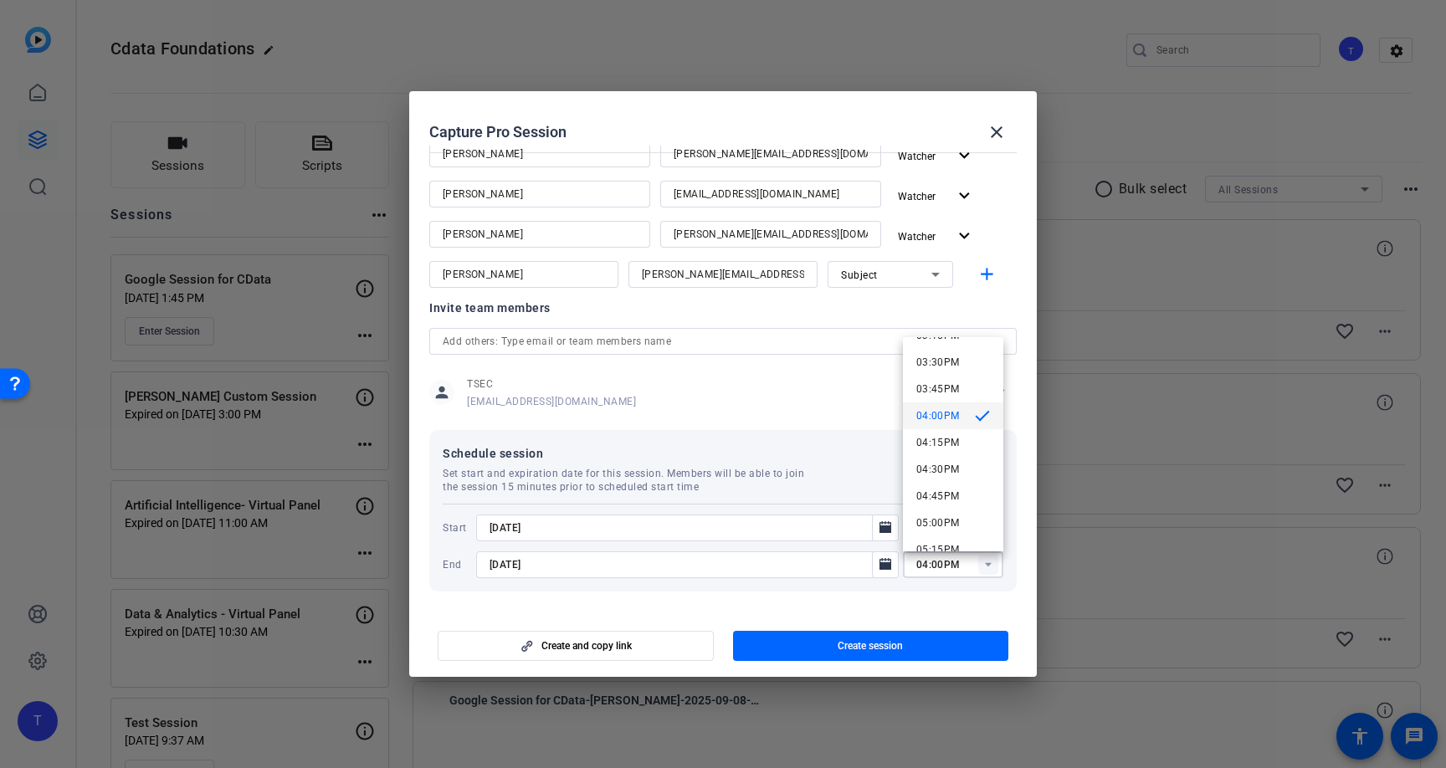
scroll to position [1654, 0]
click at [973, 440] on mat-option "04:15PM" at bounding box center [953, 444] width 100 height 27
type input "04:15PM"
click at [990, 270] on mat-icon "add" at bounding box center [987, 274] width 21 height 21
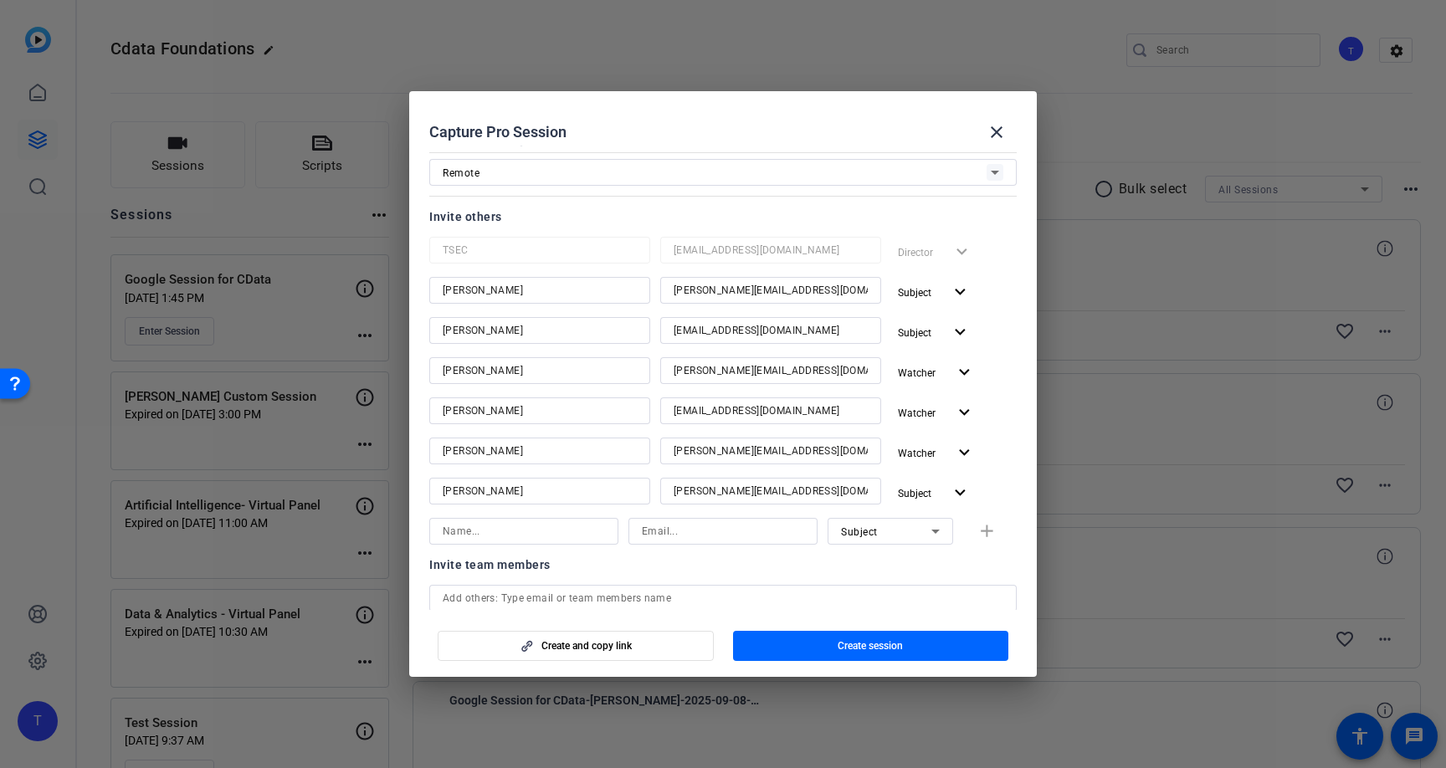
scroll to position [125, 0]
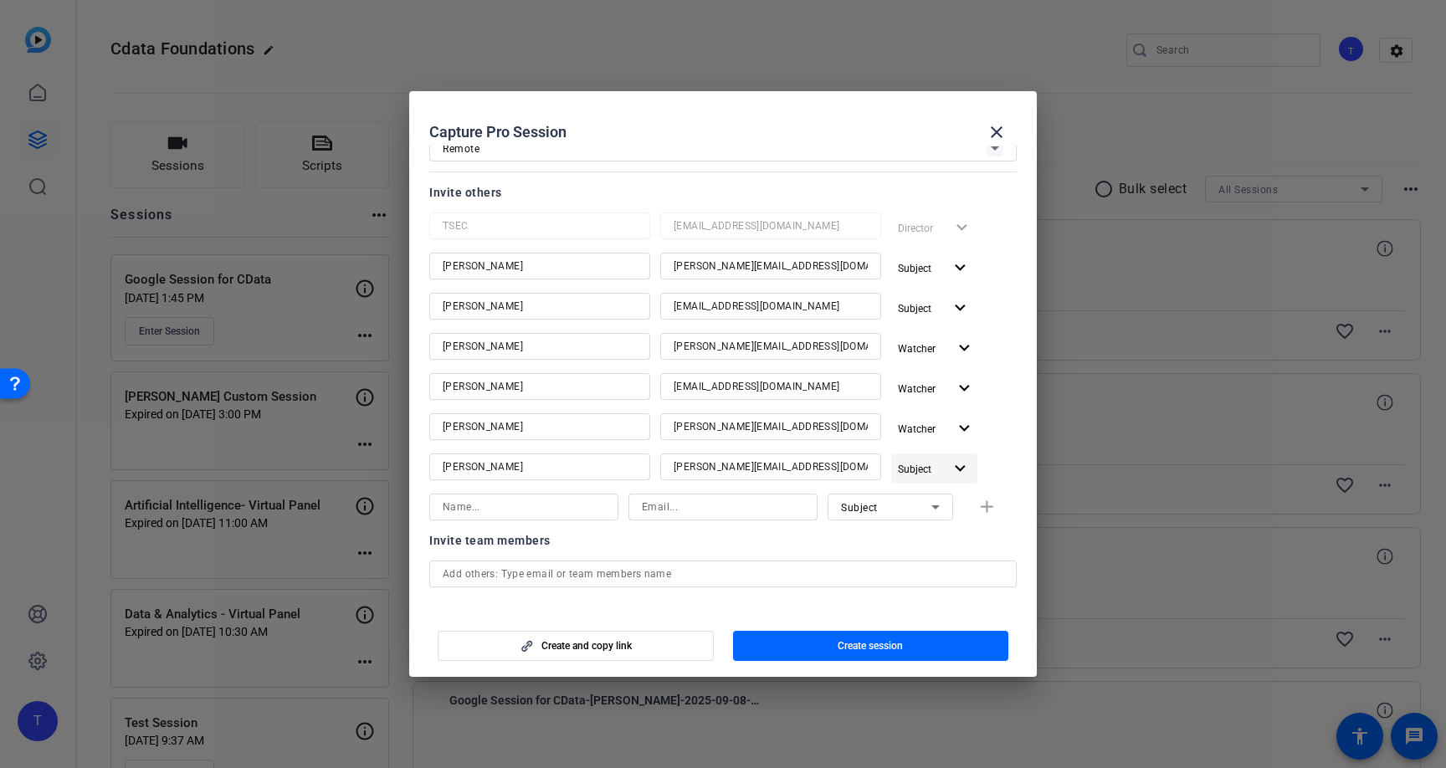
click at [957, 470] on mat-icon "expand_more" at bounding box center [960, 469] width 21 height 21
click at [947, 523] on span "Watcher" at bounding box center [963, 532] width 61 height 20
click at [880, 643] on span "Create session" at bounding box center [870, 645] width 65 height 13
